Goal: Check status: Check status

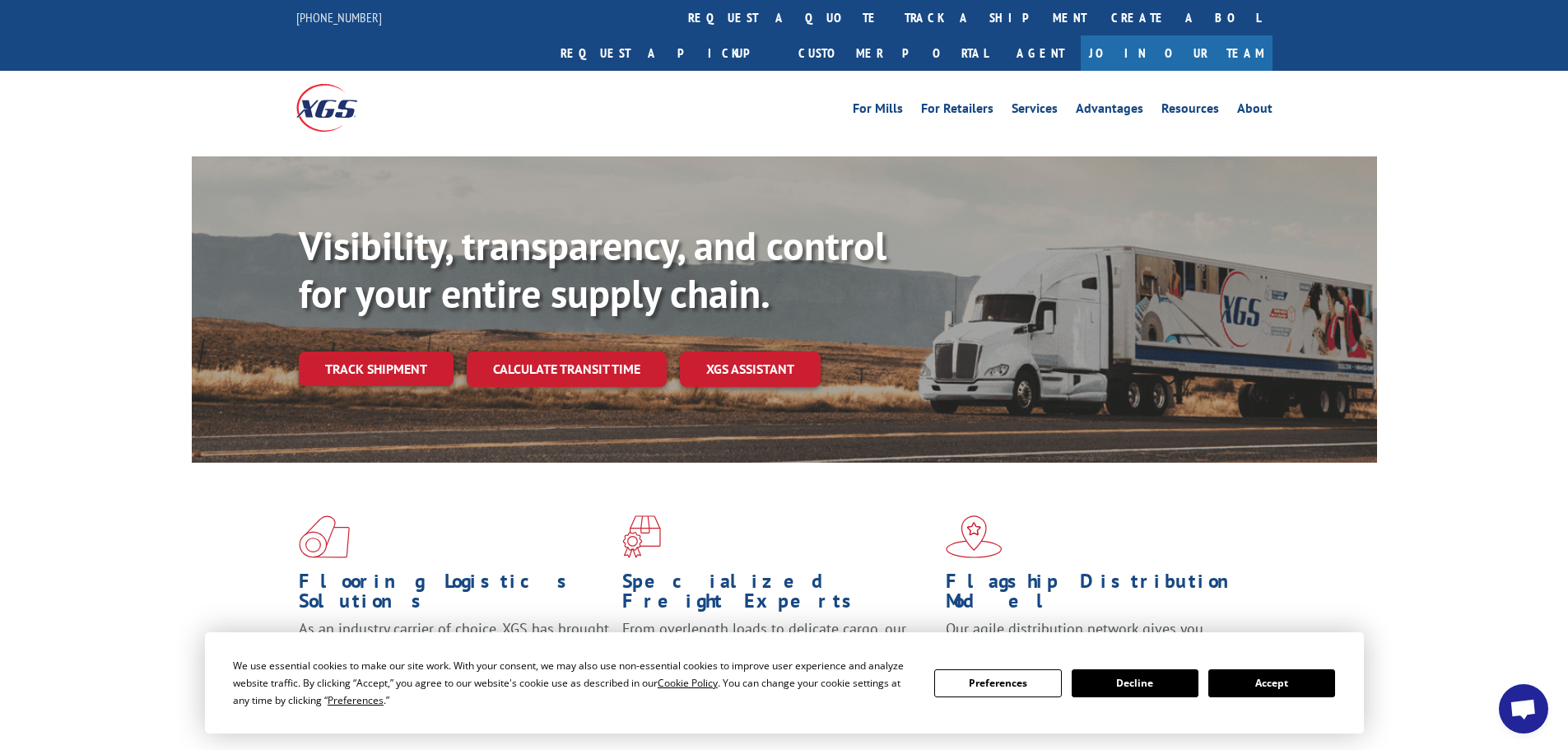
click at [892, 27] on link "track a shipment" at bounding box center [995, 17] width 206 height 35
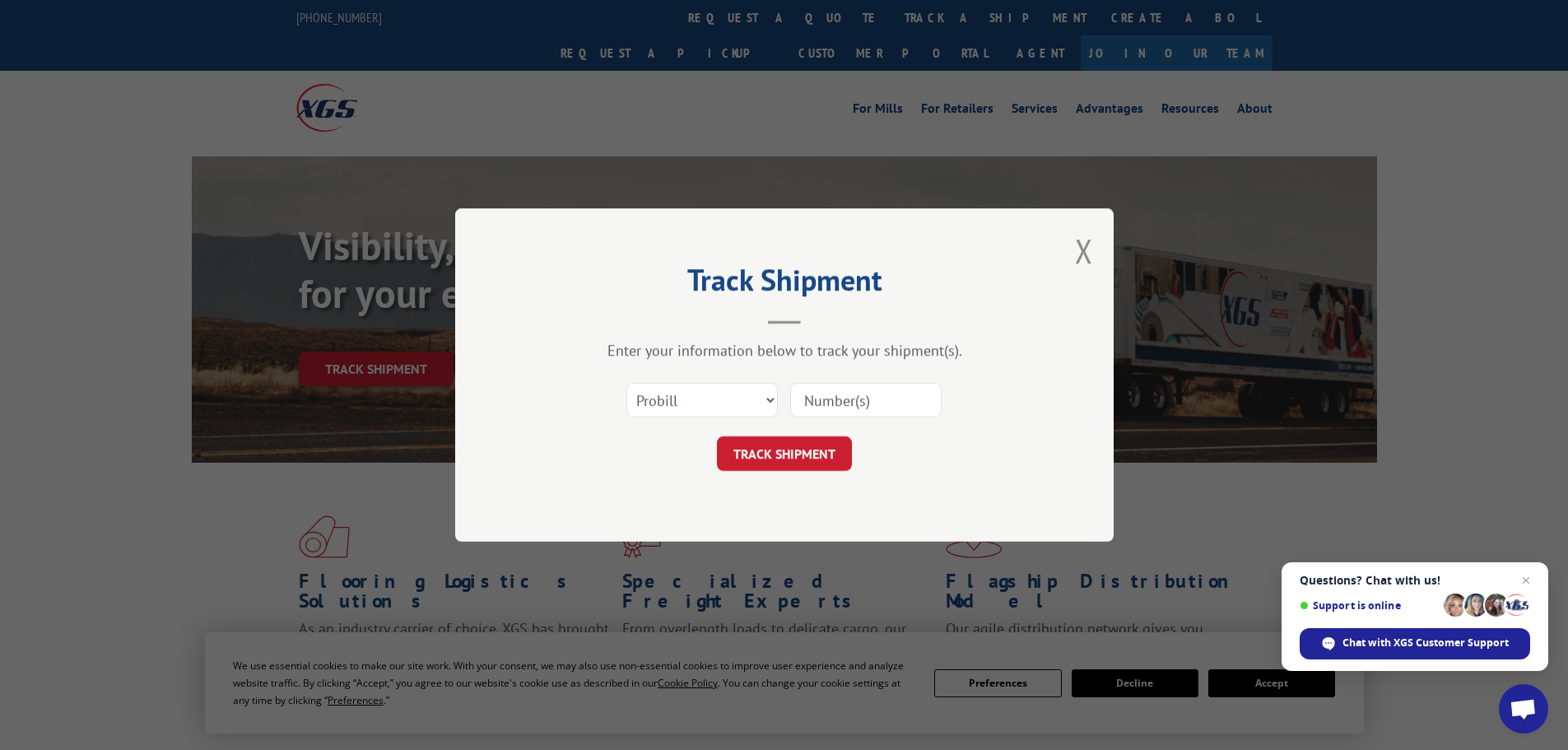
click at [878, 397] on input at bounding box center [866, 400] width 152 height 35
type input "2562918"
click at [805, 451] on button "TRACK SHIPMENT" at bounding box center [784, 454] width 135 height 35
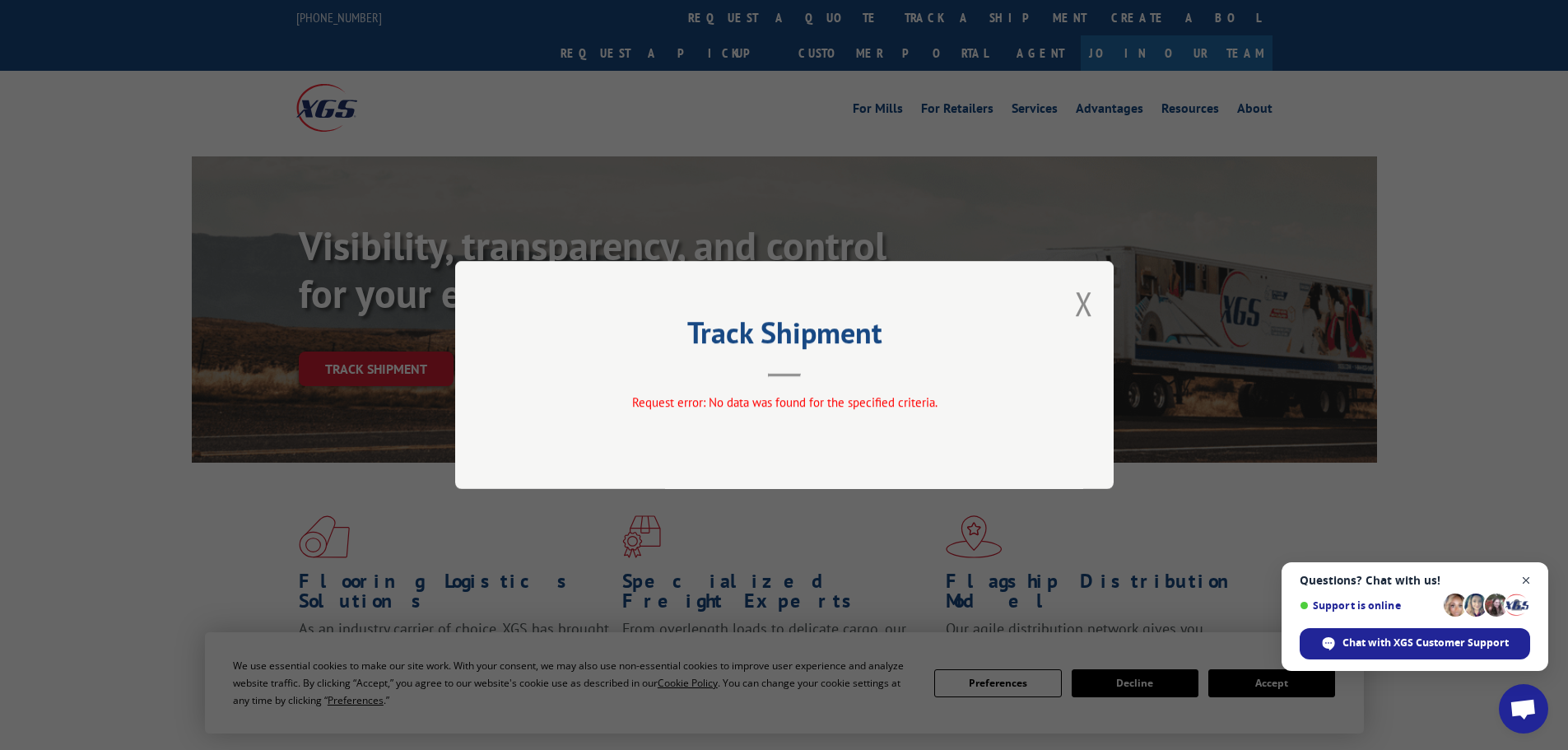
click at [1525, 581] on span "Close chat" at bounding box center [1527, 581] width 21 height 21
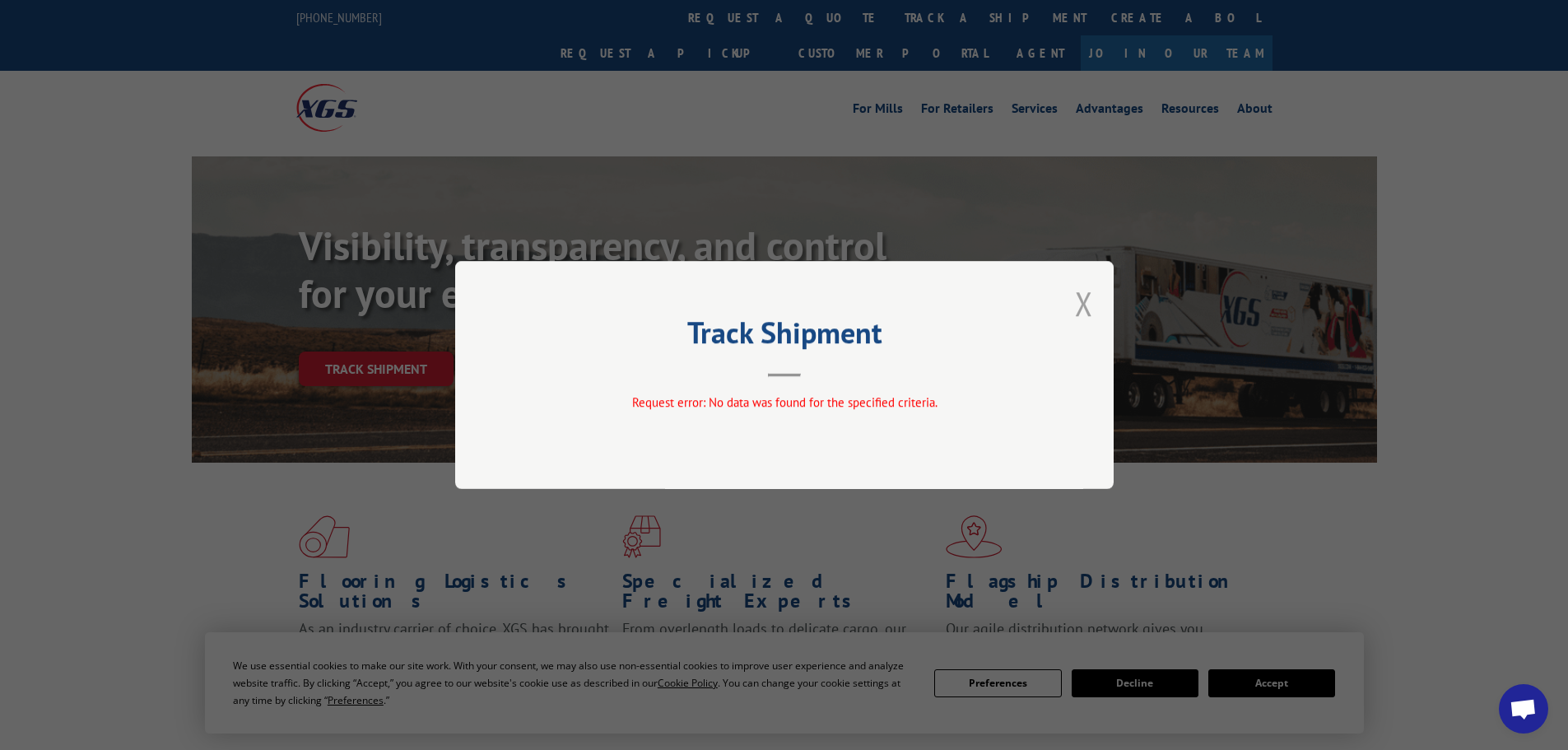
drag, startPoint x: 1081, startPoint y: 299, endPoint x: 984, endPoint y: 261, distance: 104.2
click at [1080, 299] on button "Close modal" at bounding box center [1084, 303] width 18 height 44
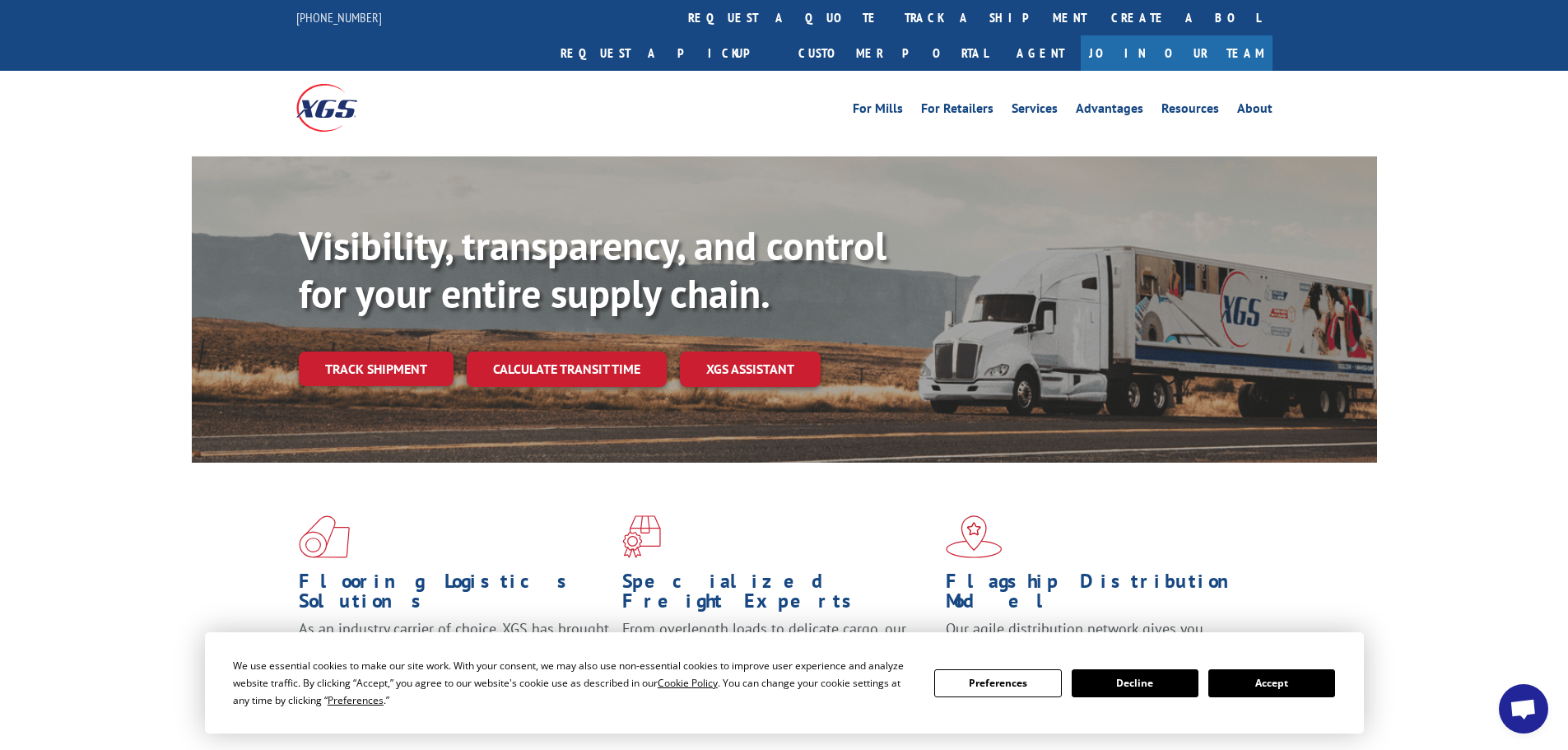
click at [892, 4] on link "track a shipment" at bounding box center [995, 17] width 206 height 35
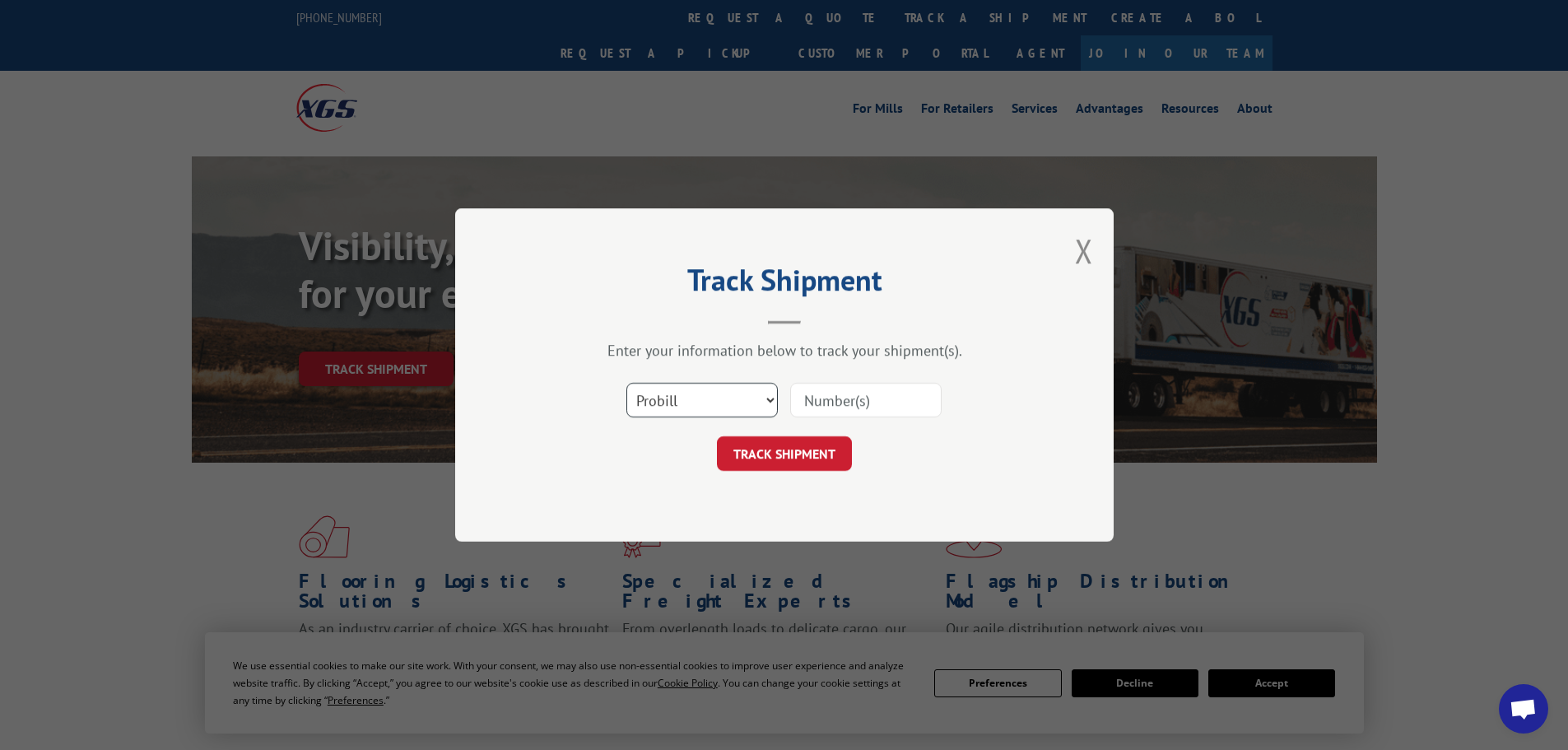
click at [692, 383] on select "Select category... Probill BOL PO" at bounding box center [702, 400] width 152 height 35
select select "bol"
click at [627, 383] on select "Select category... Probill BOL PO" at bounding box center [702, 400] width 152 height 35
click at [887, 395] on input at bounding box center [866, 400] width 152 height 35
type input "2562918"
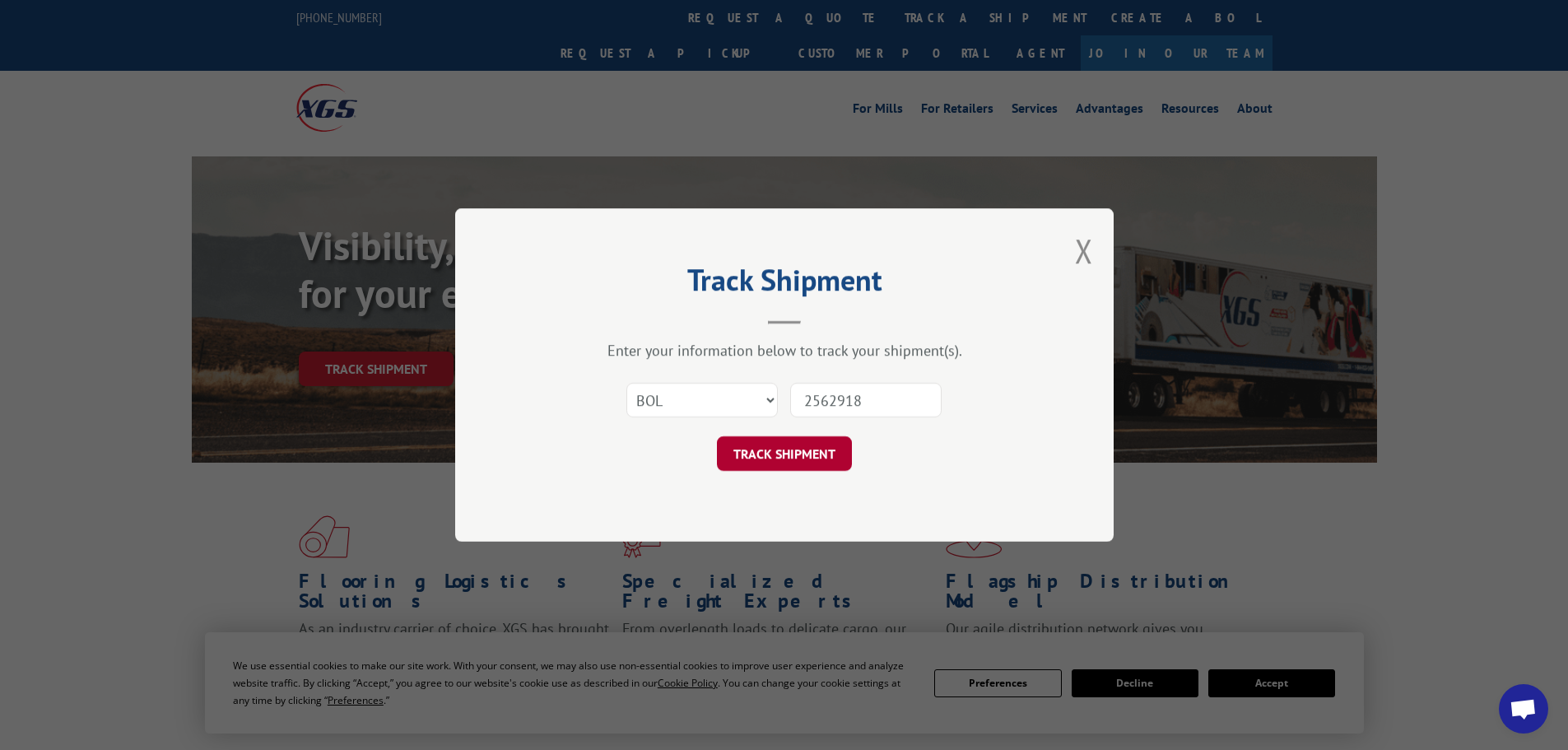
click at [814, 460] on button "TRACK SHIPMENT" at bounding box center [784, 454] width 135 height 35
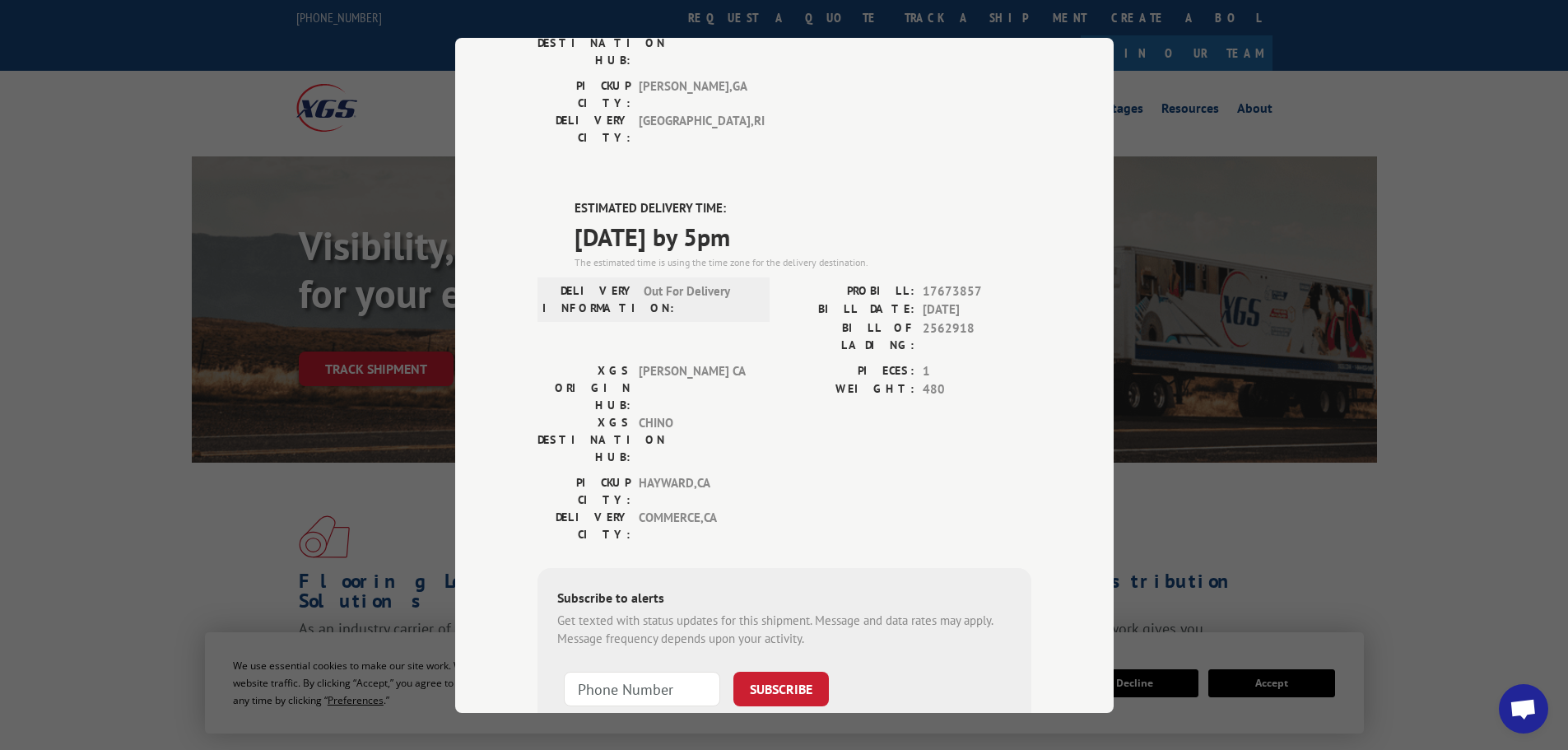
scroll to position [335, 0]
